Goal: Information Seeking & Learning: Learn about a topic

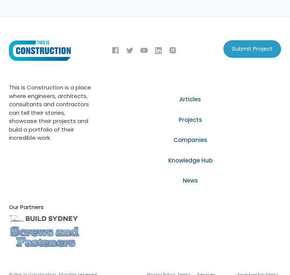
scroll to position [4218, 0]
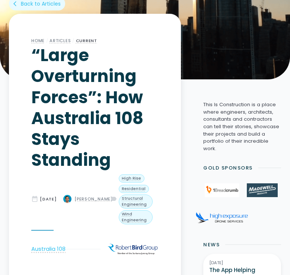
scroll to position [179, 0]
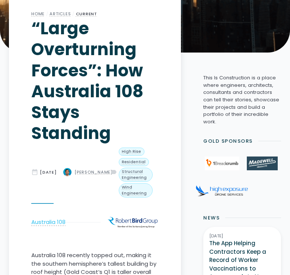
scroll to position [220, 0]
